Goal: Answer question/provide support: Share knowledge or assist other users

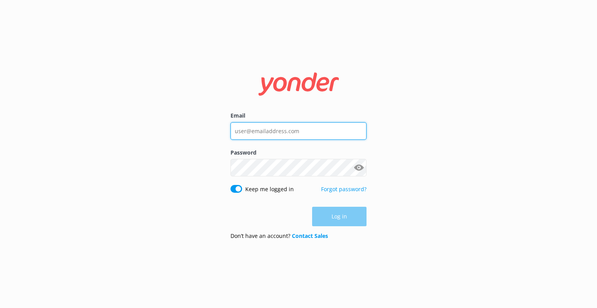
click at [271, 134] on input "Email" at bounding box center [299, 130] width 136 height 17
type input "[EMAIL_ADDRESS][DOMAIN_NAME]"
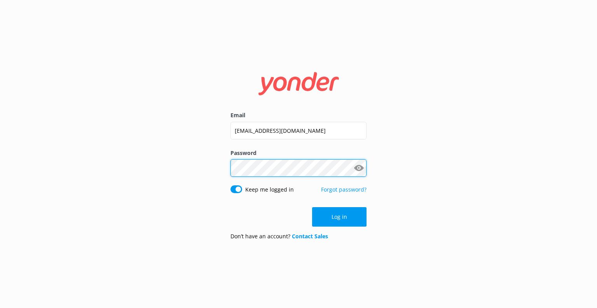
click button "Log in" at bounding box center [339, 216] width 54 height 19
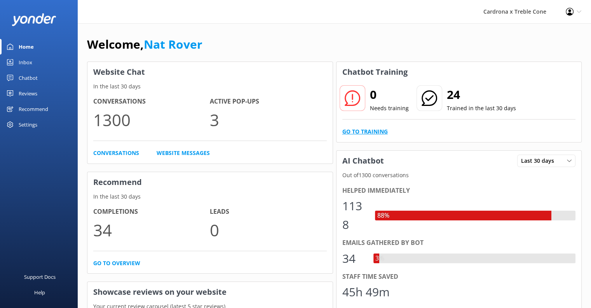
click at [363, 133] on link "Go to Training" at bounding box center [365, 131] width 45 height 9
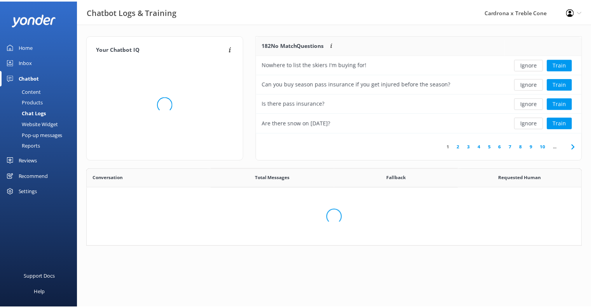
scroll to position [91, 319]
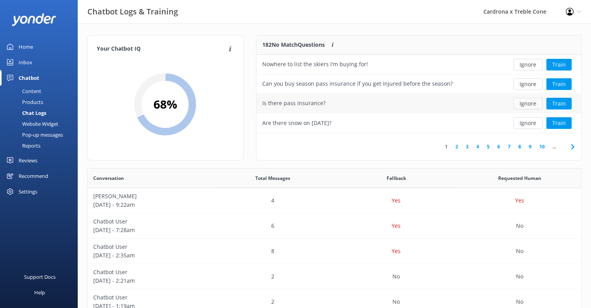
click at [538, 105] on button "Ignore" at bounding box center [528, 104] width 29 height 12
click at [528, 107] on button "Ignore" at bounding box center [528, 104] width 29 height 12
click at [530, 102] on button "Ignore" at bounding box center [528, 104] width 29 height 12
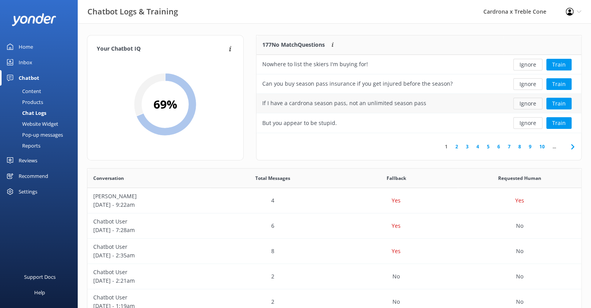
click at [527, 102] on button "Ignore" at bounding box center [528, 104] width 29 height 12
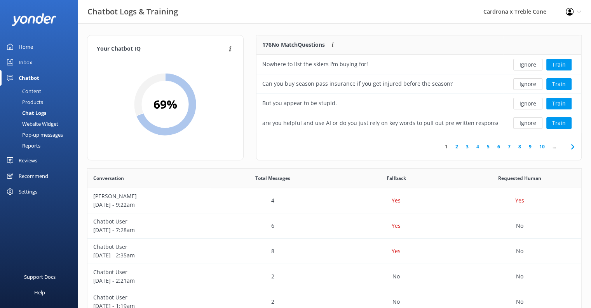
click at [527, 102] on button "Ignore" at bounding box center [528, 104] width 29 height 12
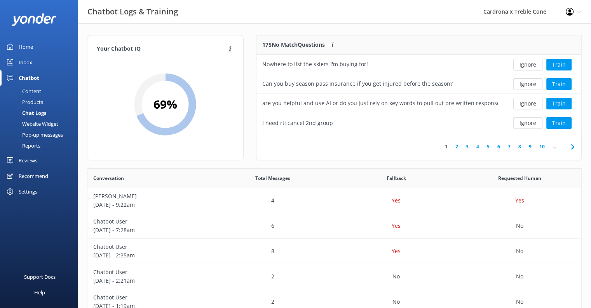
click at [527, 102] on button "Ignore" at bounding box center [528, 104] width 29 height 12
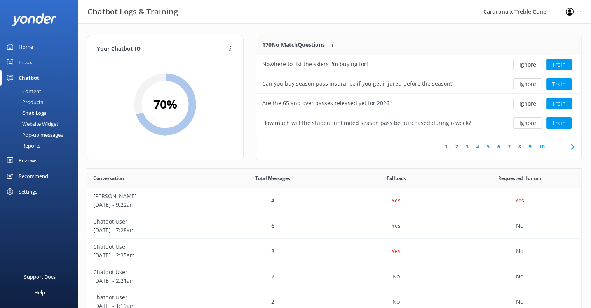
click at [527, 102] on button "Ignore" at bounding box center [528, 104] width 29 height 12
click at [523, 104] on button "Ignore" at bounding box center [528, 104] width 29 height 12
click at [526, 104] on button "Ignore" at bounding box center [528, 104] width 29 height 12
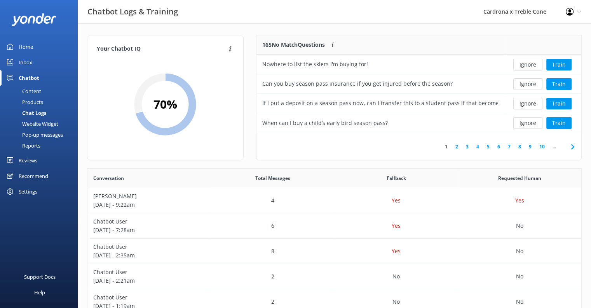
click at [526, 104] on button "Ignore" at bounding box center [528, 104] width 29 height 12
click at [524, 101] on button "Ignore" at bounding box center [528, 104] width 29 height 12
click at [513, 106] on div "Ignore Train" at bounding box center [543, 104] width 66 height 12
click at [530, 102] on button "Ignore" at bounding box center [528, 104] width 29 height 12
click at [527, 105] on button "Ignore" at bounding box center [528, 104] width 29 height 12
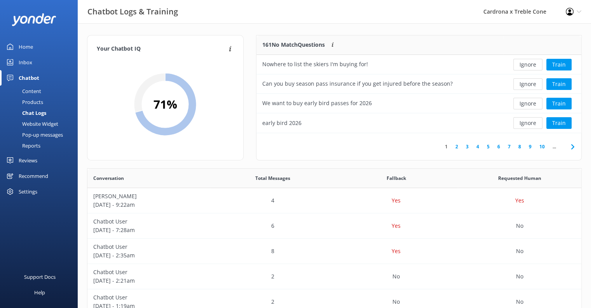
click at [527, 105] on button "Ignore" at bounding box center [528, 104] width 29 height 12
click at [526, 107] on button "Ignore" at bounding box center [528, 104] width 29 height 12
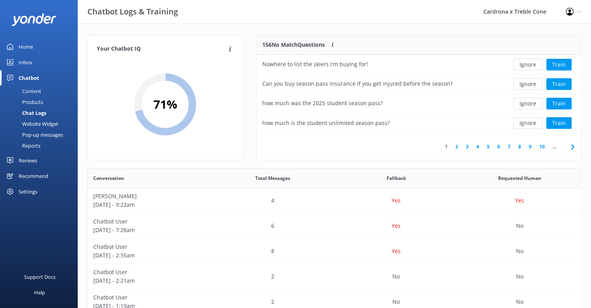
click at [539, 103] on button "Ignore" at bounding box center [528, 104] width 29 height 12
click at [536, 105] on button "Ignore" at bounding box center [528, 104] width 29 height 12
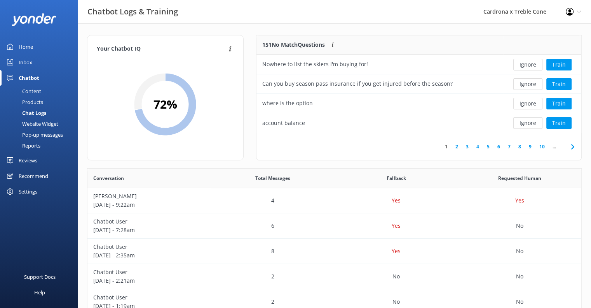
click at [536, 105] on button "Ignore" at bounding box center [528, 104] width 29 height 12
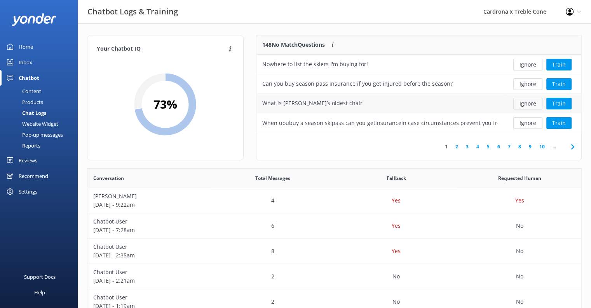
click at [523, 102] on button "Ignore" at bounding box center [528, 104] width 29 height 12
click at [554, 121] on button "Train" at bounding box center [559, 123] width 25 height 12
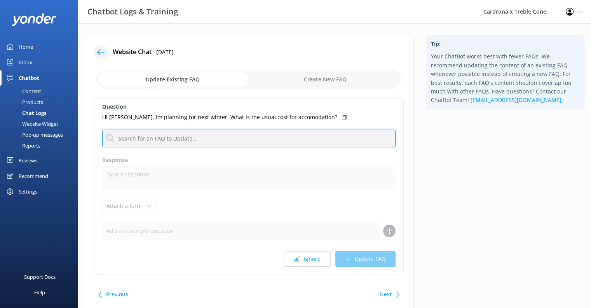
click at [186, 132] on input "text" at bounding box center [249, 137] width 294 height 17
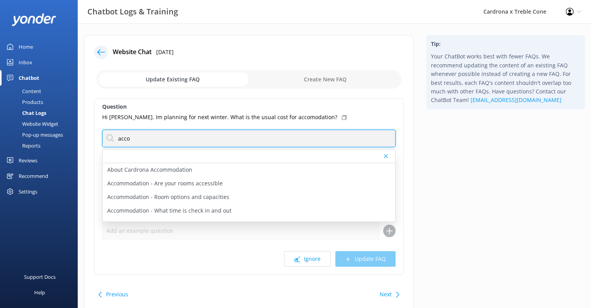
click at [177, 136] on input "acco" at bounding box center [249, 137] width 294 height 17
type input "acco"
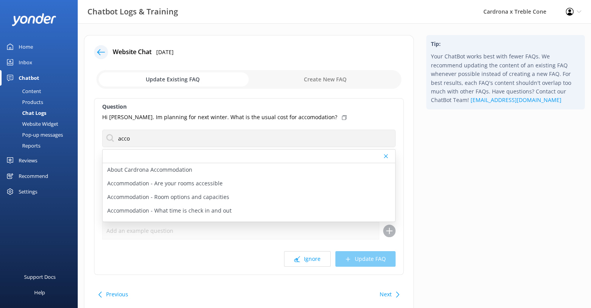
click at [264, 153] on div at bounding box center [249, 156] width 293 height 14
click at [180, 170] on p "About Cardrona Accommodation" at bounding box center [149, 169] width 85 height 9
type textarea "Loremips’d Sitame Consectetu adi e 5sed doei te inc utlab – etdolor mag aliq en…"
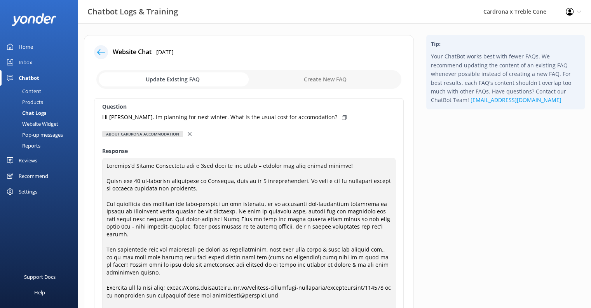
click at [305, 115] on div "Hi [PERSON_NAME]. Im planning for next winter. What is the usual cost for accom…" at bounding box center [249, 117] width 294 height 9
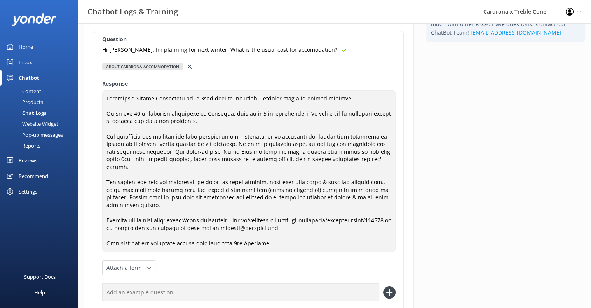
scroll to position [156, 0]
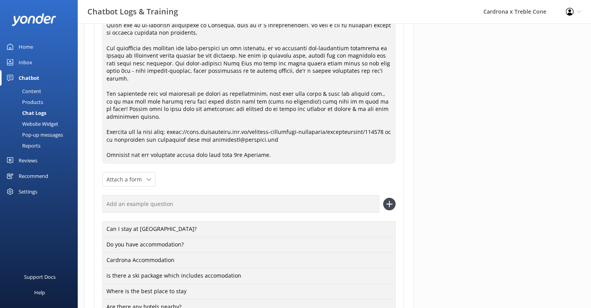
click at [168, 197] on input "text" at bounding box center [240, 203] width 277 height 17
paste input "Hi [PERSON_NAME]. Im planning for next winter. What is the usual cost for accom…"
type input "Hi [PERSON_NAME]. Im planning for next winter. What is the usual cost for accom…"
click at [395, 198] on icon at bounding box center [389, 204] width 12 height 12
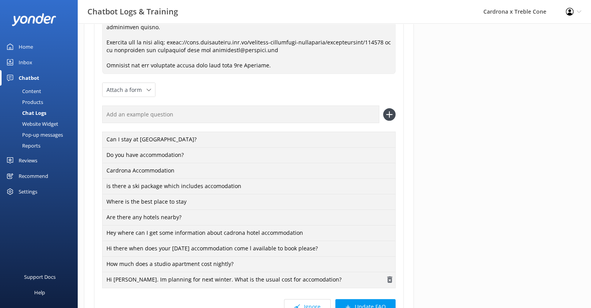
scroll to position [314, 0]
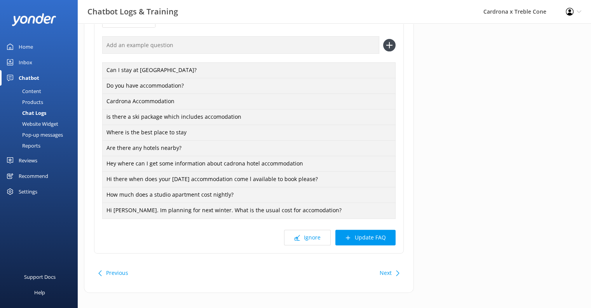
click at [335, 230] on div "Ignore Update FAQ" at bounding box center [249, 237] width 294 height 16
click at [369, 229] on button "Update FAQ" at bounding box center [366, 237] width 60 height 16
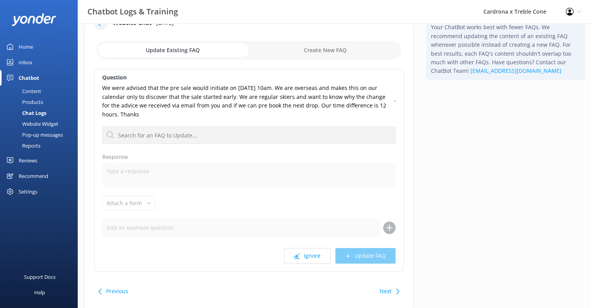
scroll to position [16, 0]
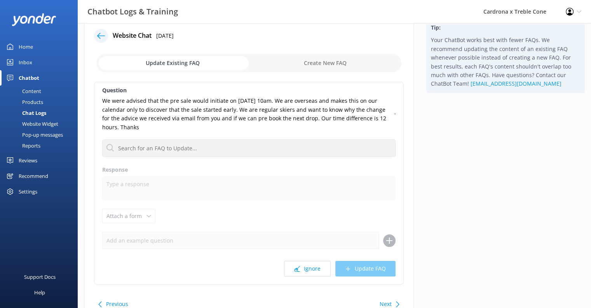
click at [303, 259] on div "Question We were advised that the pre sale would initiate on [DATE] 10am. We ar…" at bounding box center [249, 183] width 310 height 203
click at [303, 265] on button "Ignore" at bounding box center [307, 269] width 47 height 16
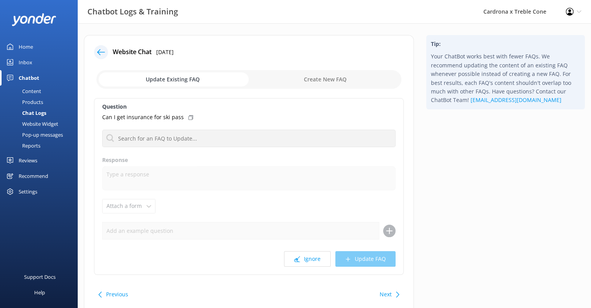
click at [312, 266] on div "Question Can I get insurance for ski pass About Cardrona Accommodation Accommod…" at bounding box center [249, 186] width 310 height 177
click at [310, 259] on button "Ignore" at bounding box center [307, 259] width 47 height 16
click at [302, 252] on button "Ignore" at bounding box center [307, 259] width 47 height 16
click at [315, 258] on button "Ignore" at bounding box center [307, 259] width 47 height 16
click at [310, 258] on button "Ignore" at bounding box center [307, 259] width 47 height 16
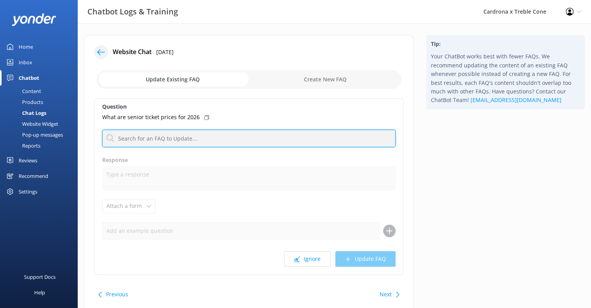
click at [166, 142] on input "text" at bounding box center [249, 137] width 294 height 17
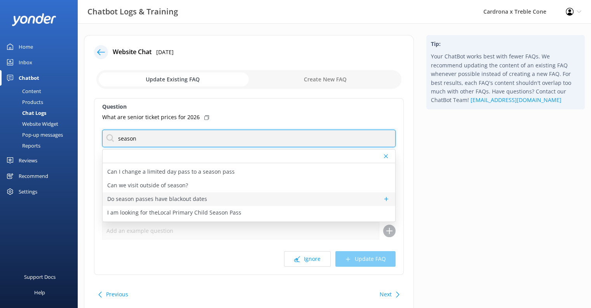
scroll to position [78, 0]
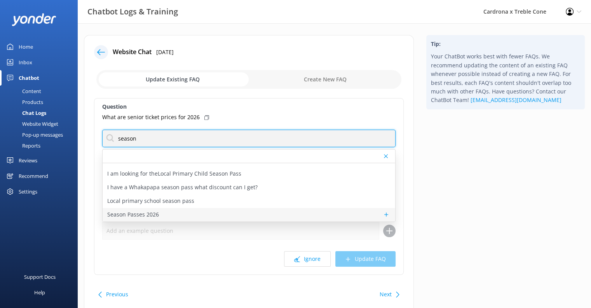
type input "season"
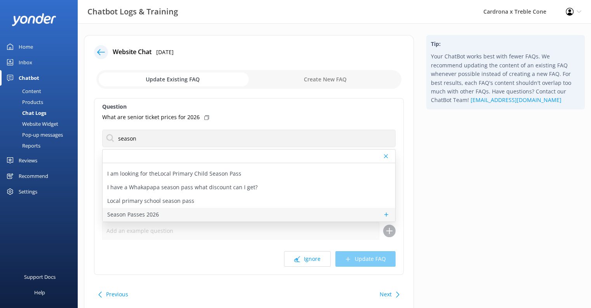
click at [184, 213] on div "Season Passes 2026" at bounding box center [249, 215] width 293 height 14
type textarea "Pre-release sale for Winter Season Passes 2026 runs from 10am [DATE] and 10am […"
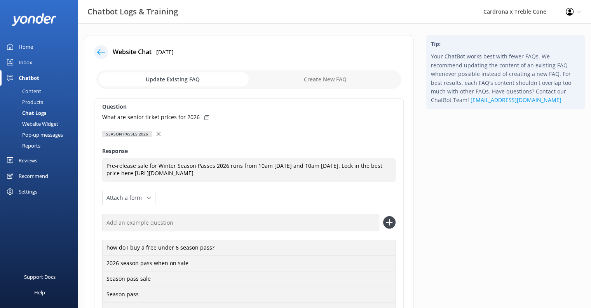
click at [205, 116] on use at bounding box center [207, 117] width 5 height 5
click at [140, 227] on input "text" at bounding box center [240, 221] width 277 height 17
paste input "What are senior ticket prices for 2026"
type input "What are senior ticket prices for 2026"
click at [392, 212] on div "Question What are senior ticket prices for 2026 Season Passes 2026 About O-Week…" at bounding box center [249, 225] width 310 height 255
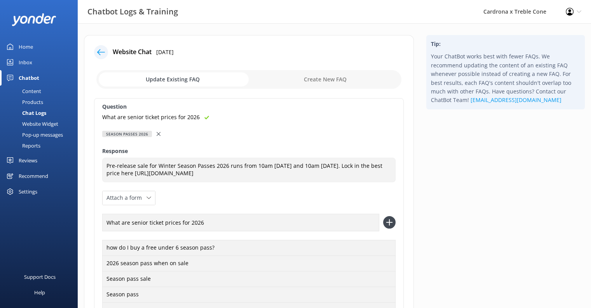
click at [388, 213] on div "What are senior ticket prices for 2026" at bounding box center [249, 221] width 294 height 17
click at [386, 217] on icon at bounding box center [389, 222] width 12 height 12
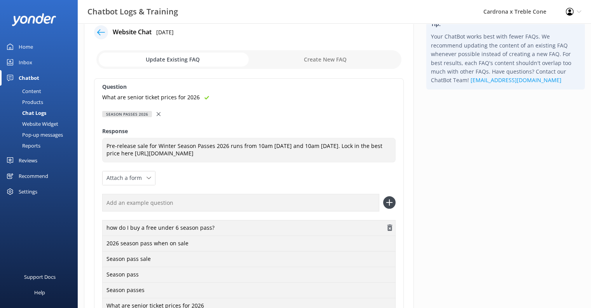
scroll to position [39, 0]
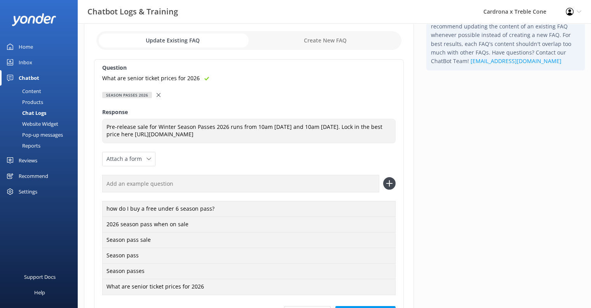
click at [394, 184] on icon at bounding box center [389, 183] width 12 height 12
click at [391, 184] on icon at bounding box center [389, 183] width 12 height 12
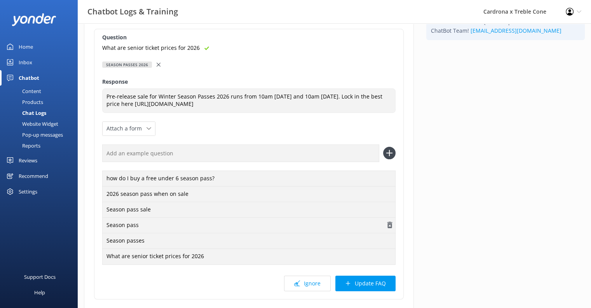
scroll to position [122, 0]
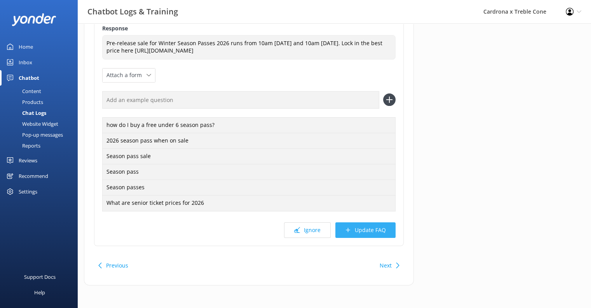
click at [375, 234] on button "Update FAQ" at bounding box center [366, 230] width 60 height 16
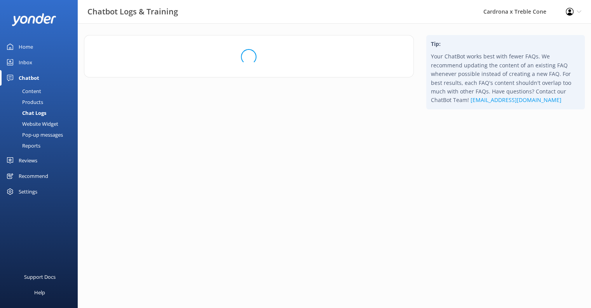
scroll to position [0, 0]
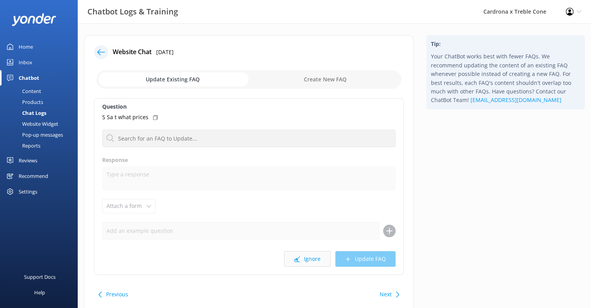
click at [309, 257] on button "Ignore" at bounding box center [307, 259] width 47 height 16
click at [308, 253] on button "Ignore" at bounding box center [307, 259] width 47 height 16
click at [308, 244] on div "Question What type of penguin are you Pengi? About O-Week Season Passes Are you…" at bounding box center [249, 186] width 310 height 177
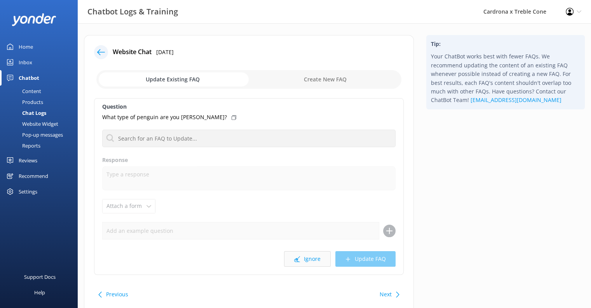
click at [303, 260] on button "Ignore" at bounding box center [307, 259] width 47 height 16
click at [286, 252] on button "Ignore" at bounding box center [307, 259] width 47 height 16
click at [299, 254] on button "Ignore" at bounding box center [307, 259] width 47 height 16
